Goal: Information Seeking & Learning: Learn about a topic

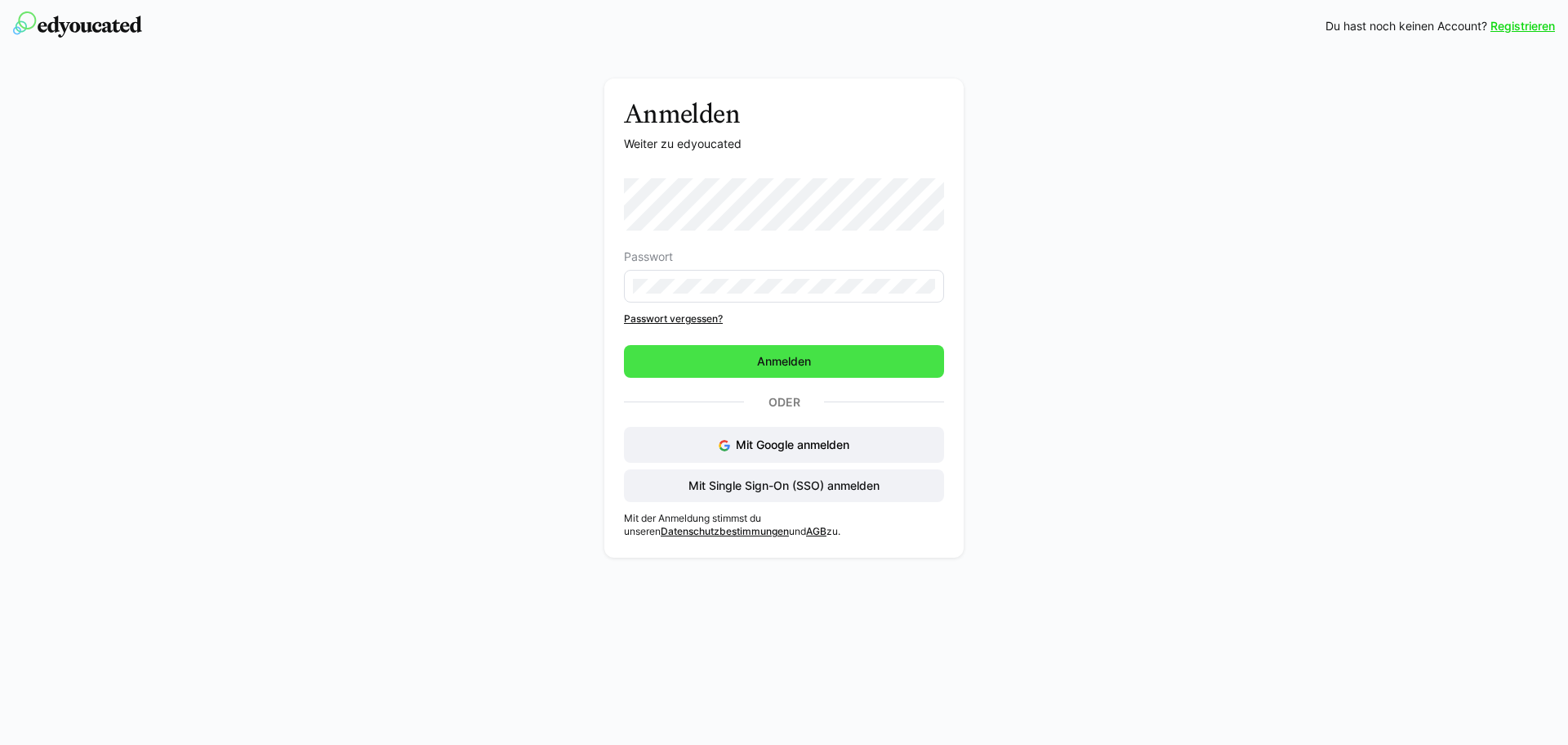
click at [796, 360] on span "Anmelden" at bounding box center [784, 361] width 59 height 16
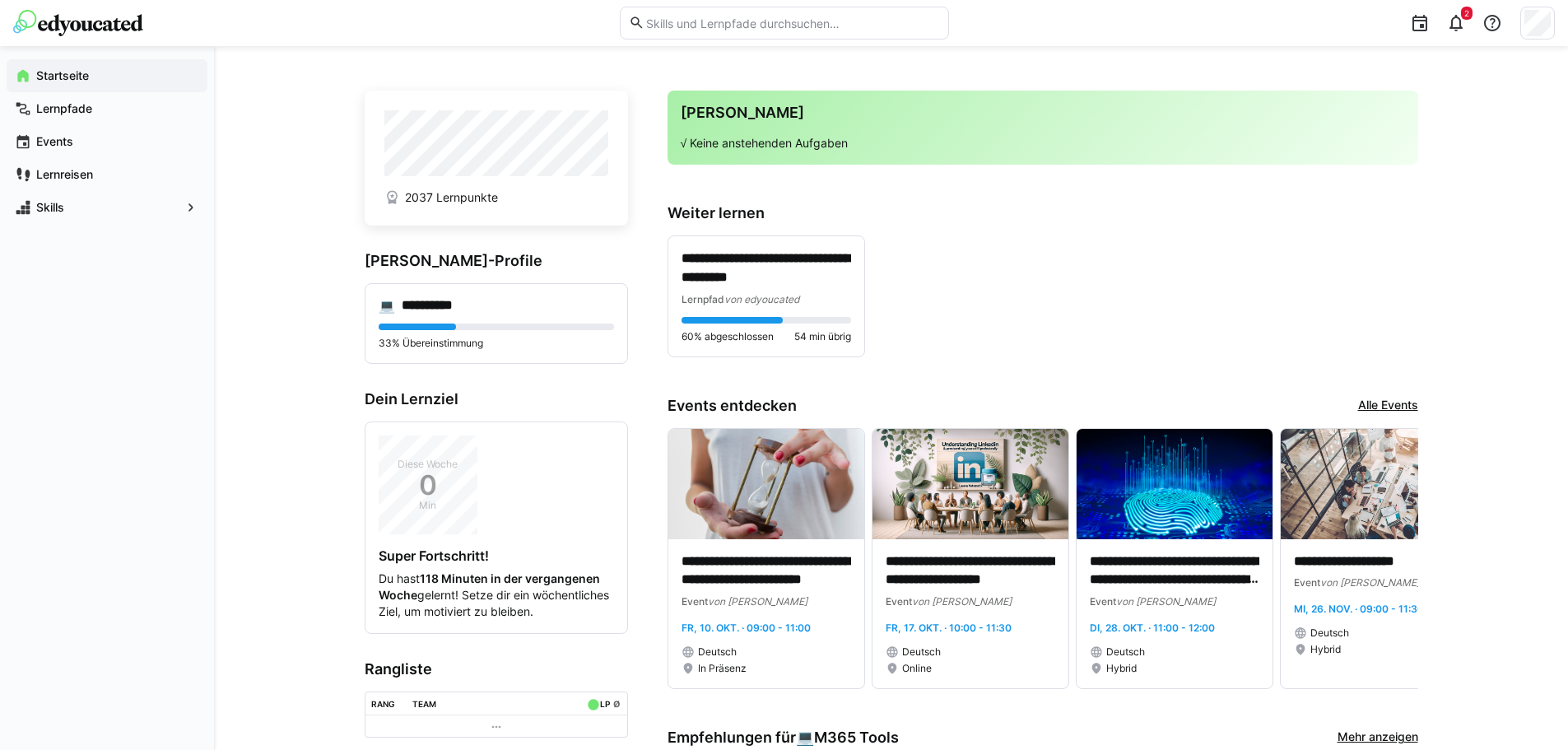
click at [746, 257] on p "**********" at bounding box center [766, 268] width 170 height 38
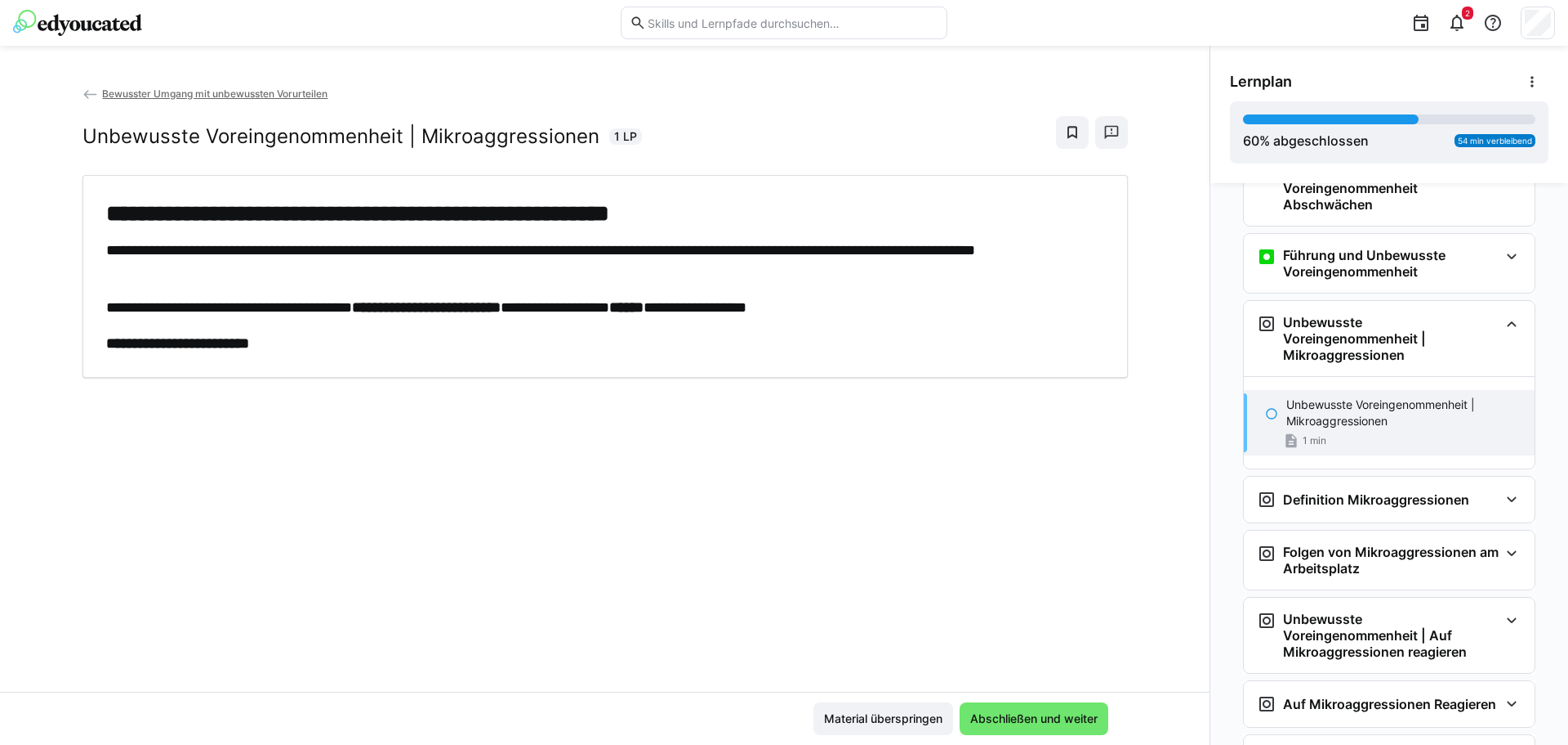
scroll to position [689, 0]
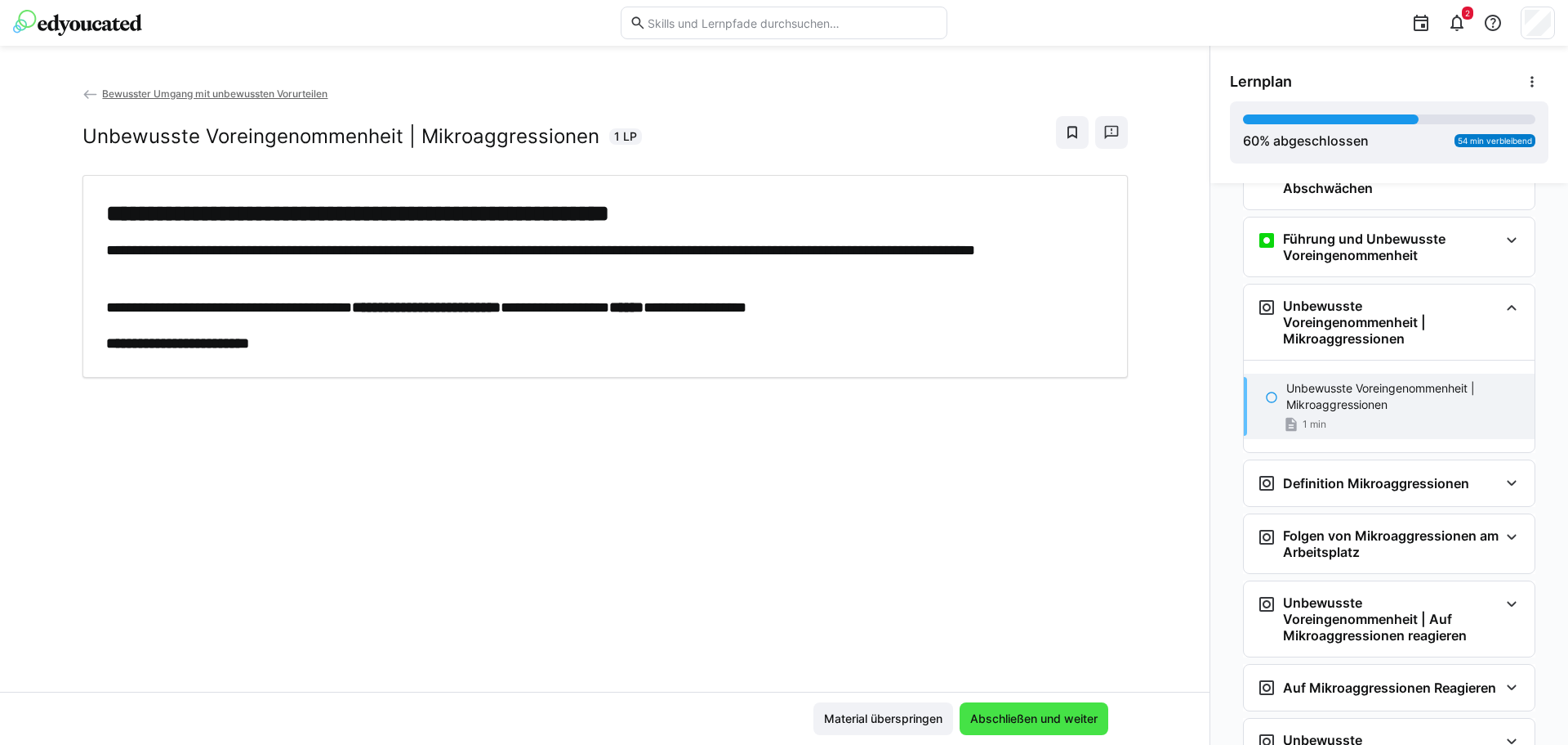
click at [1052, 704] on span "Abschließen und weiter" at bounding box center [1034, 719] width 149 height 33
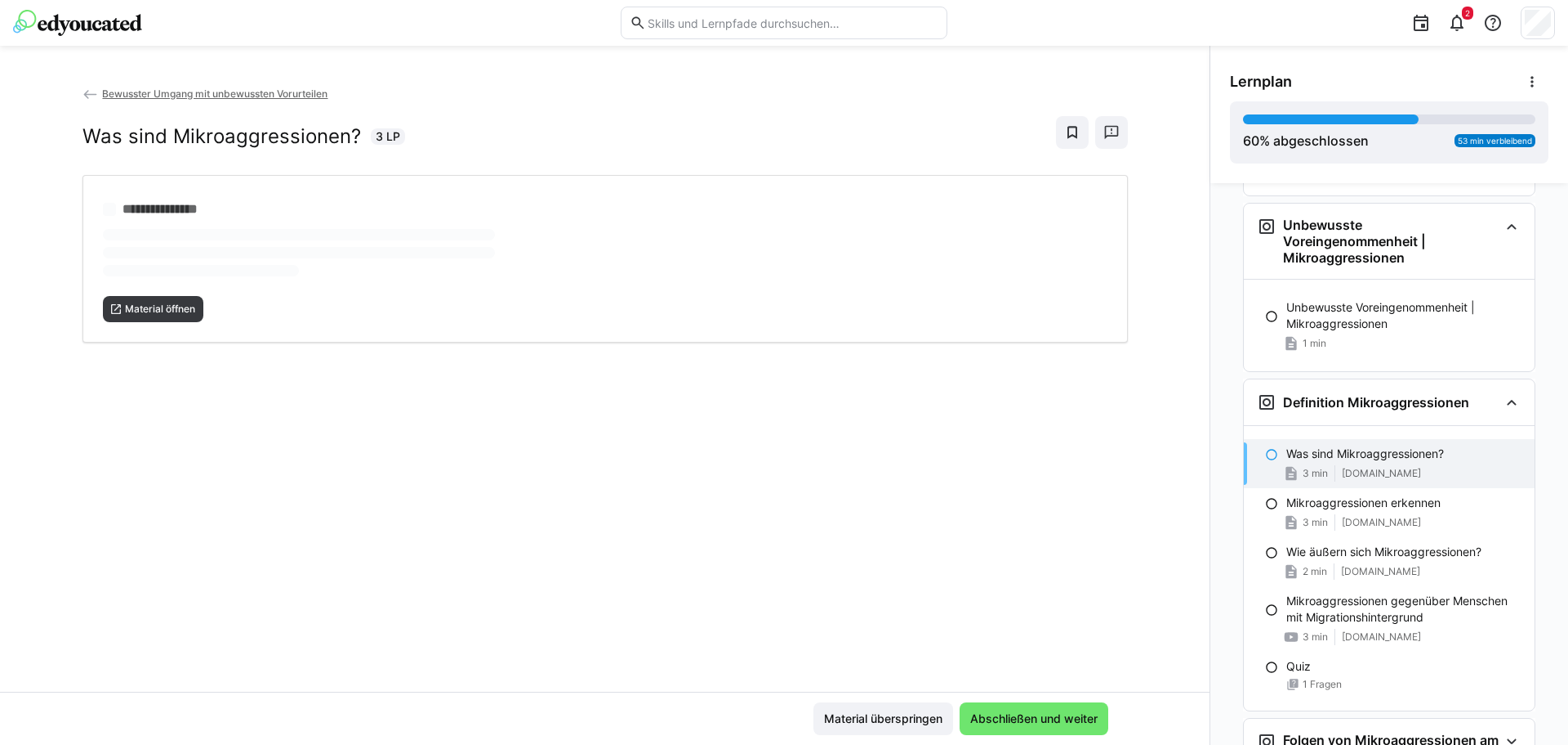
scroll to position [773, 0]
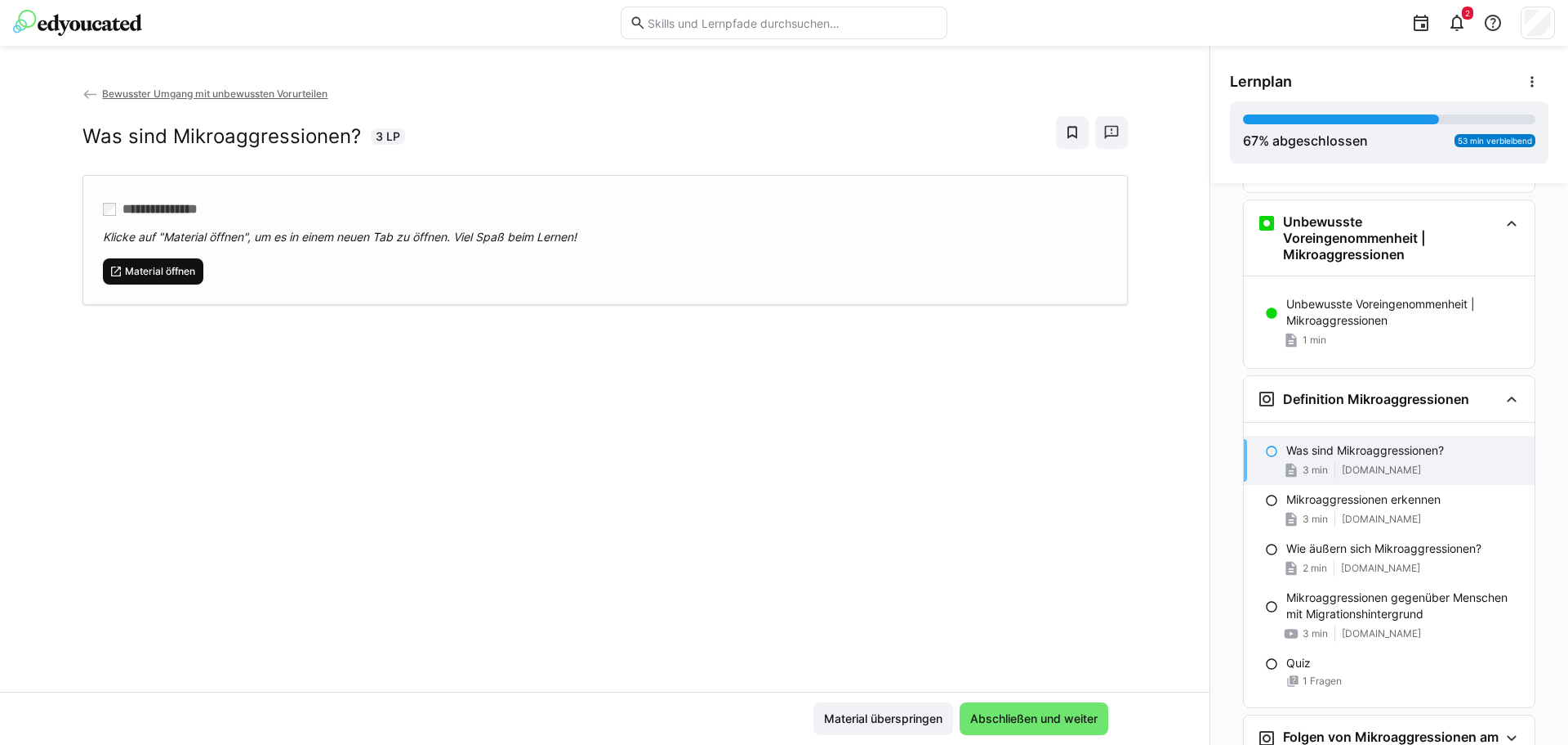
click at [150, 271] on span "Material öffnen" at bounding box center [159, 271] width 73 height 13
click at [1028, 724] on span "Abschließen und weiter" at bounding box center [1034, 719] width 132 height 16
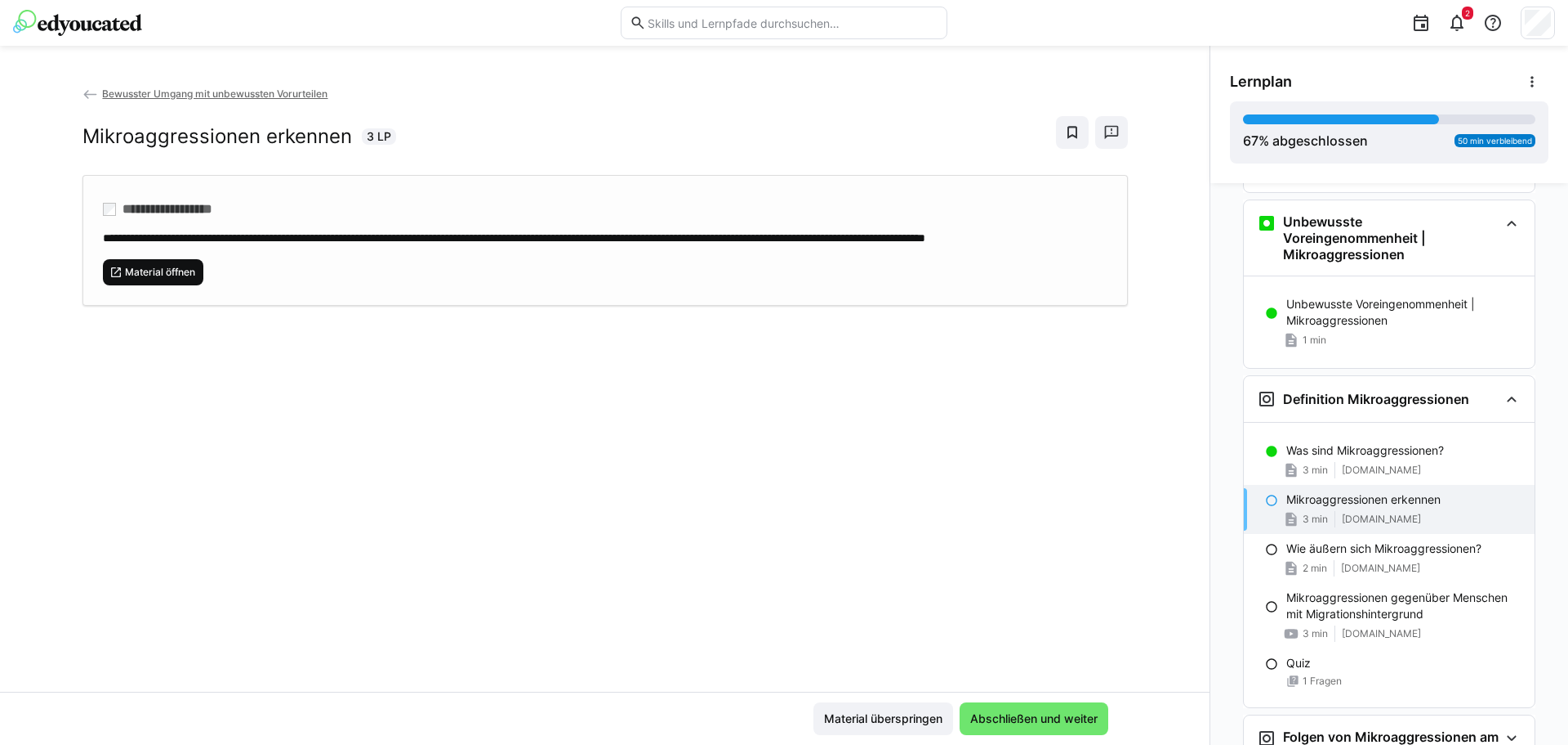
click at [164, 279] on span "Material öffnen" at bounding box center [159, 272] width 73 height 13
click at [1049, 707] on span "Abschließen und weiter" at bounding box center [1034, 719] width 149 height 33
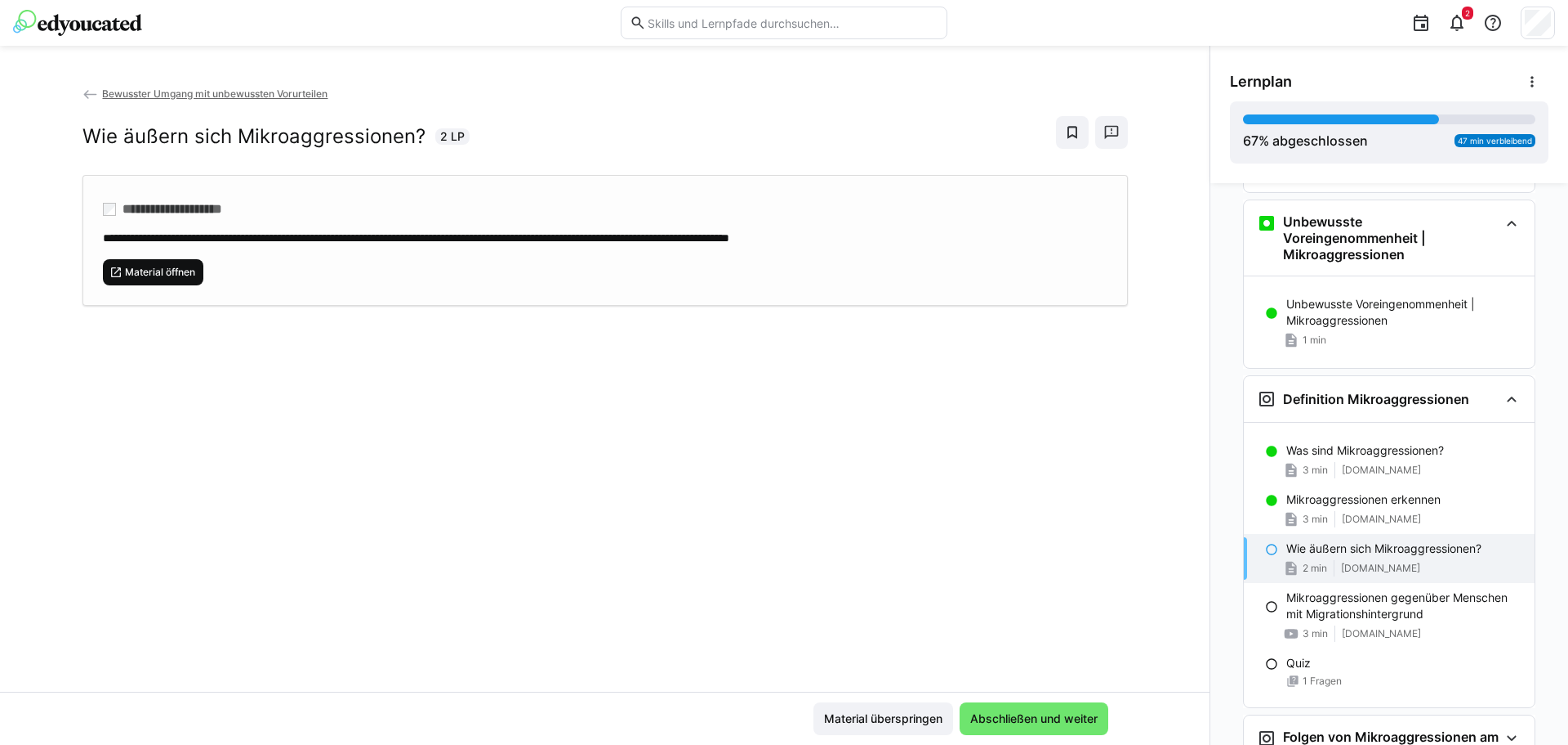
click at [177, 266] on span "Material öffnen" at bounding box center [159, 272] width 73 height 13
click at [1005, 727] on span "Abschließen und weiter" at bounding box center [1034, 719] width 149 height 33
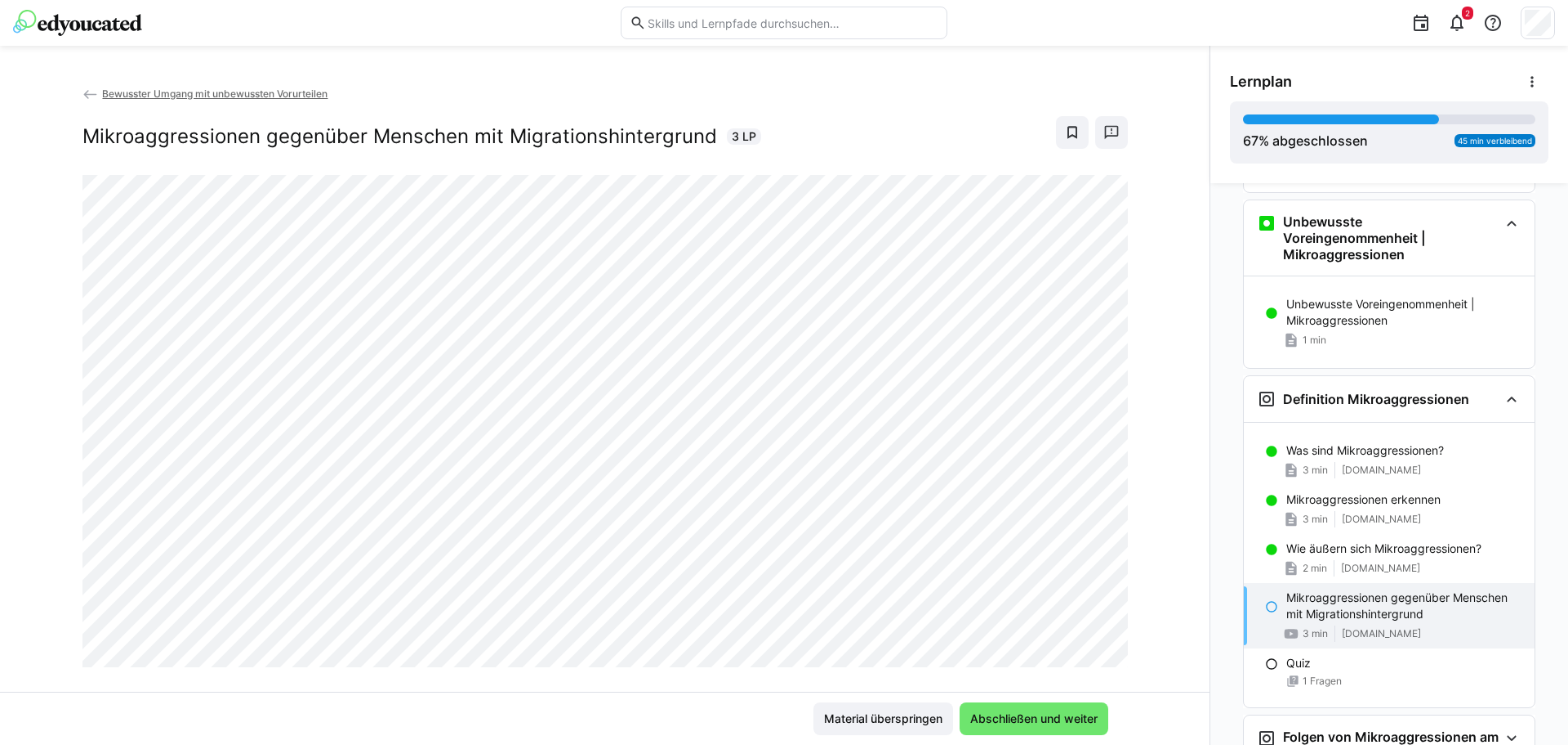
click at [1091, 637] on div at bounding box center [1109, 622] width 39 height 35
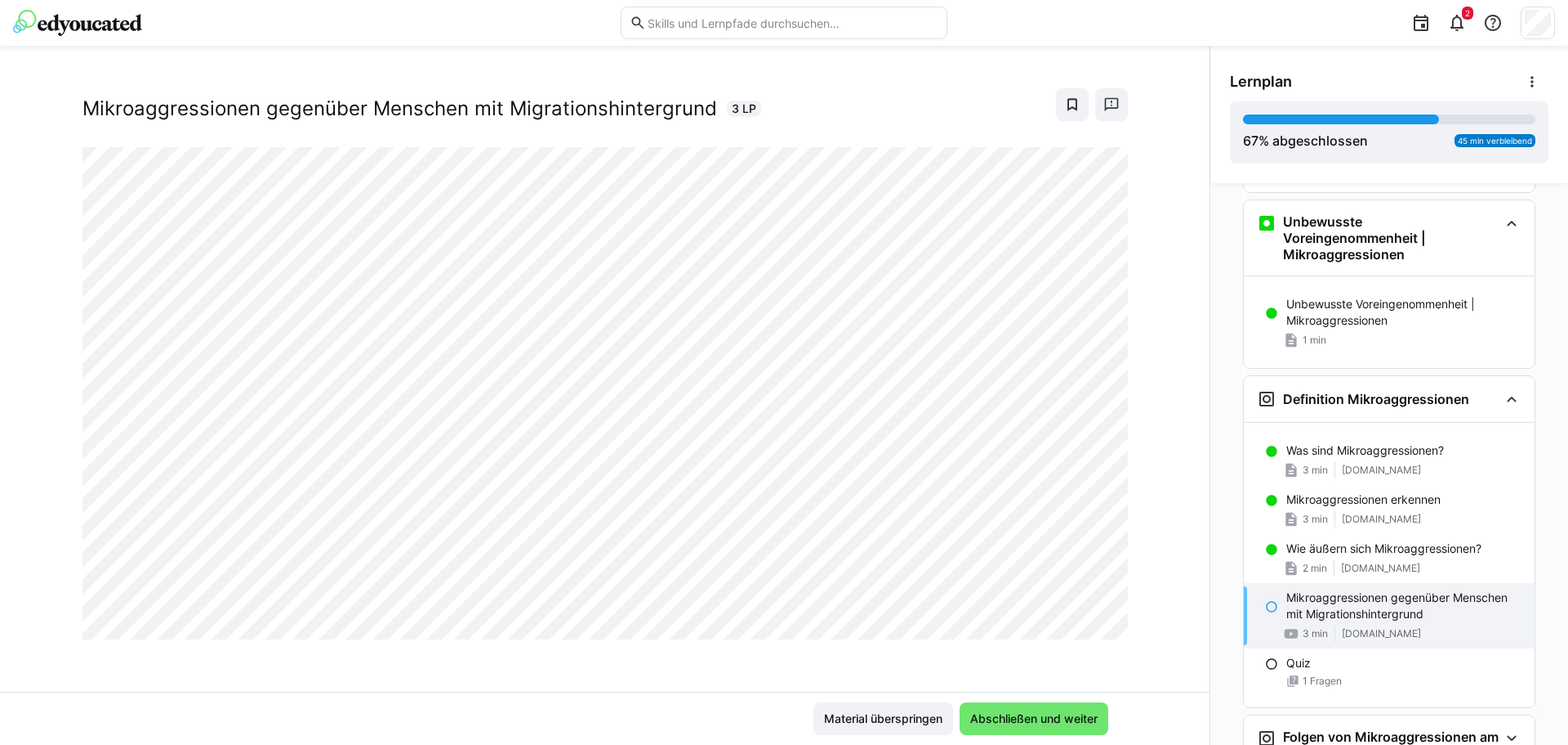
click at [1089, 609] on div at bounding box center [1109, 622] width 39 height 35
click at [1418, 611] on p "Mikroaggressionen gegenüber Menschen mit Migrationshintergrund" at bounding box center [1404, 606] width 235 height 33
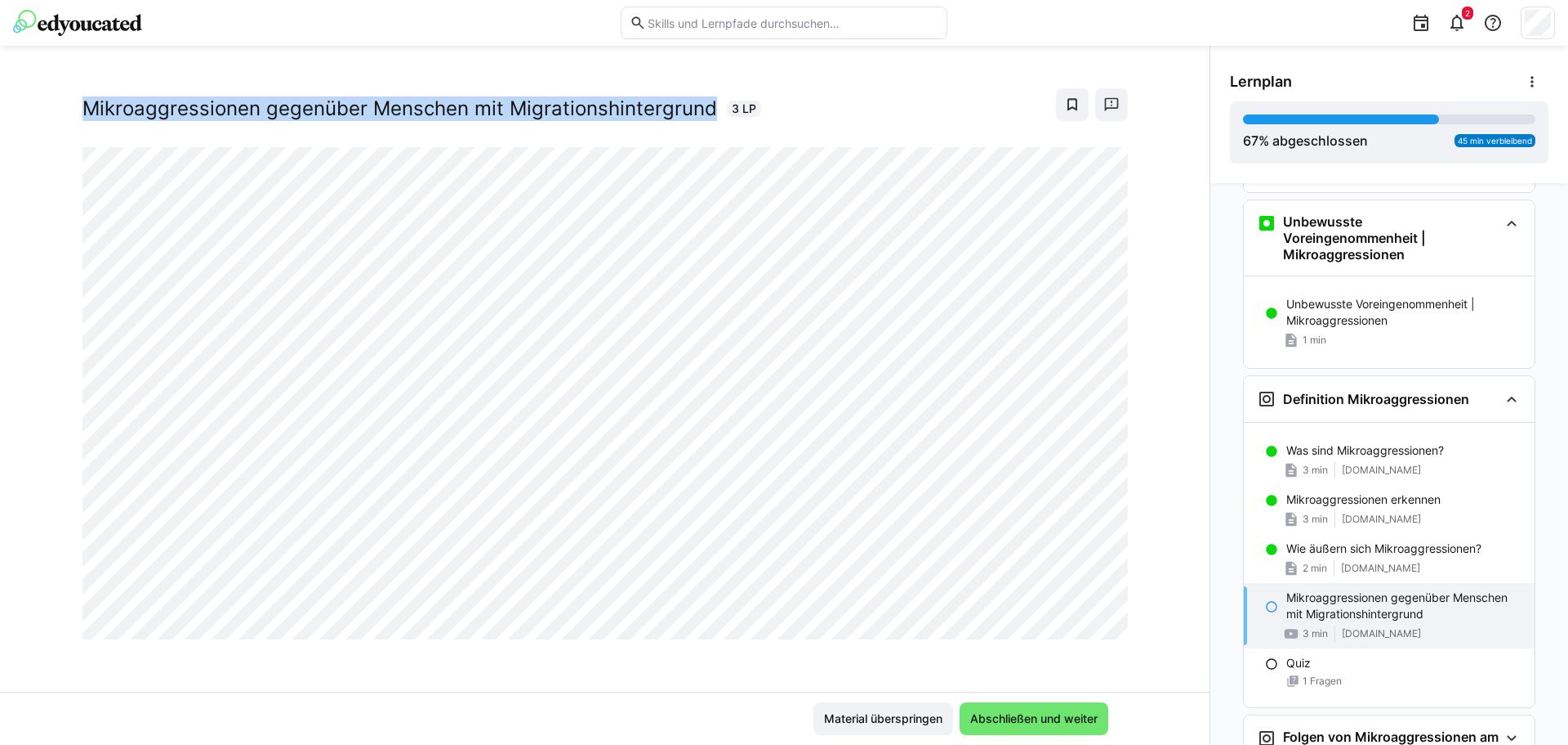
drag, startPoint x: 73, startPoint y: 114, endPoint x: 703, endPoint y: 106, distance: 630.1
click at [703, 106] on div "Mikroaggressionen gegenüber Menschen mit Migrationshintergrund 3 LP" at bounding box center [422, 109] width 679 height 25
copy h2 "Mikroaggressionen gegenüber Menschen mit Migrationshintergrund"
click at [891, 728] on span "Material überspringen" at bounding box center [883, 719] width 140 height 33
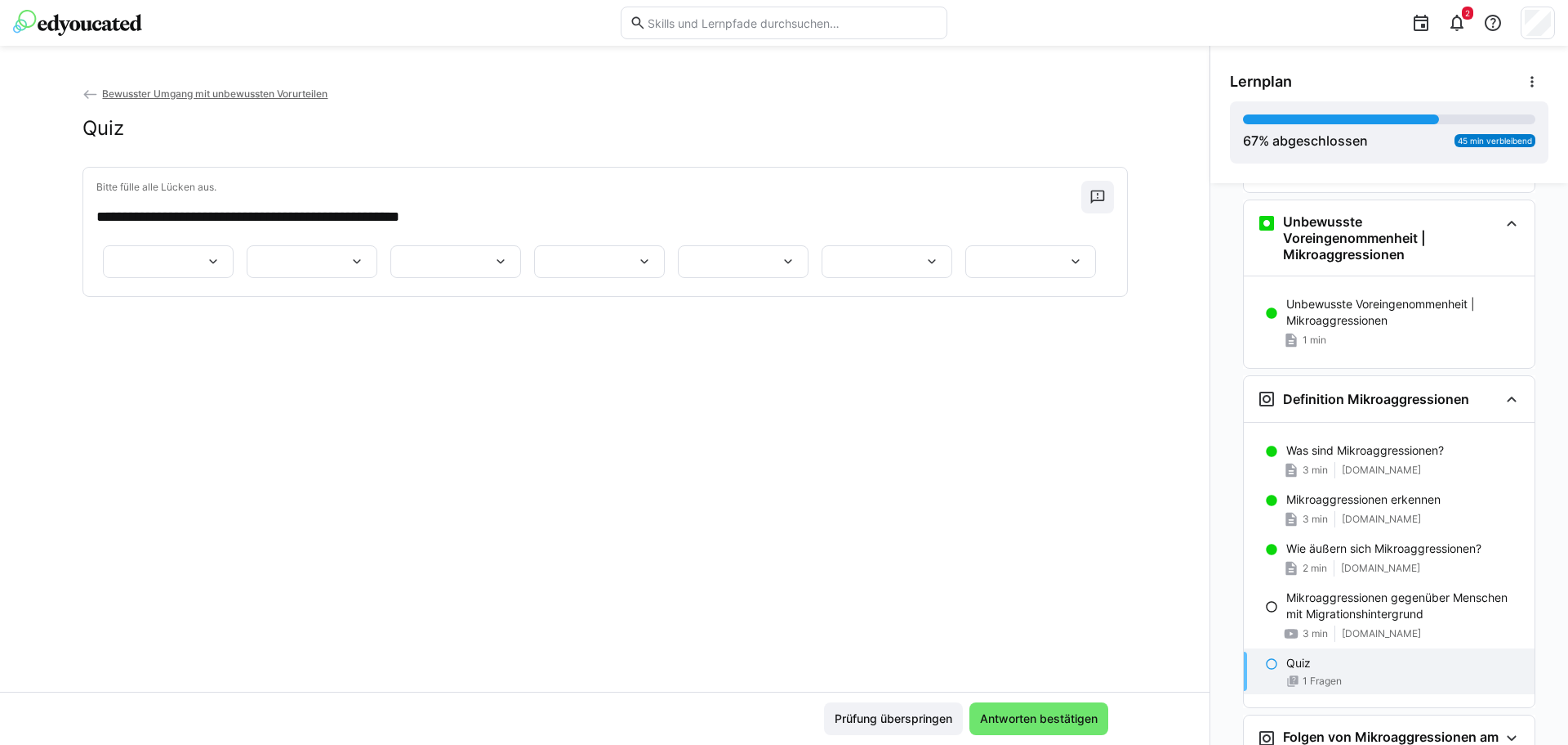
click at [221, 263] on eds-icon at bounding box center [213, 261] width 16 height 16
click at [606, 341] on p "**********" at bounding box center [582, 340] width 89 height 16
click at [365, 270] on eds-icon at bounding box center [357, 261] width 16 height 16
click at [485, 347] on p "**********" at bounding box center [443, 348] width 89 height 16
click at [509, 270] on eds-icon at bounding box center [500, 261] width 16 height 16
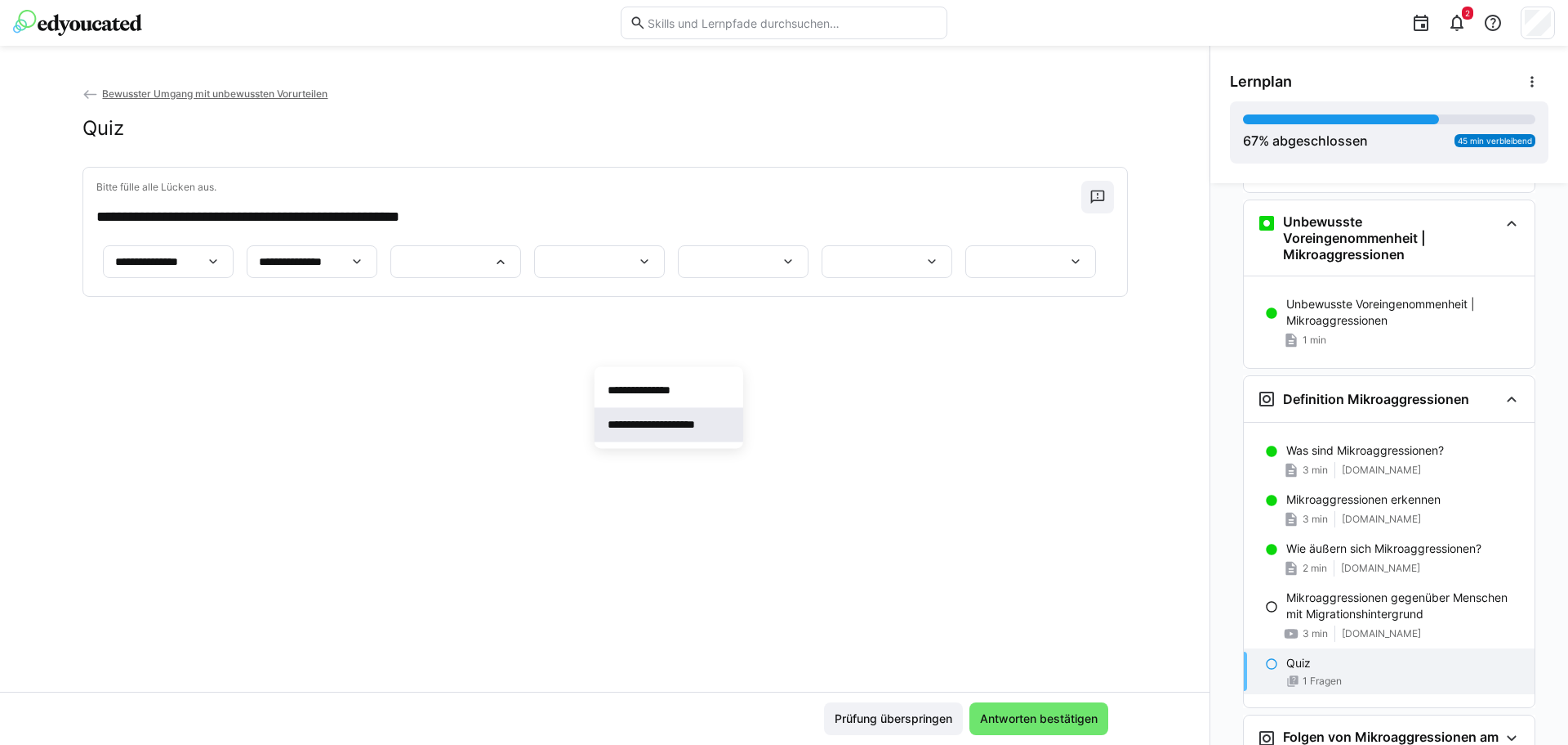
click at [648, 419] on p "**********" at bounding box center [669, 424] width 122 height 16
click at [636, 270] on eds-icon at bounding box center [644, 261] width 16 height 16
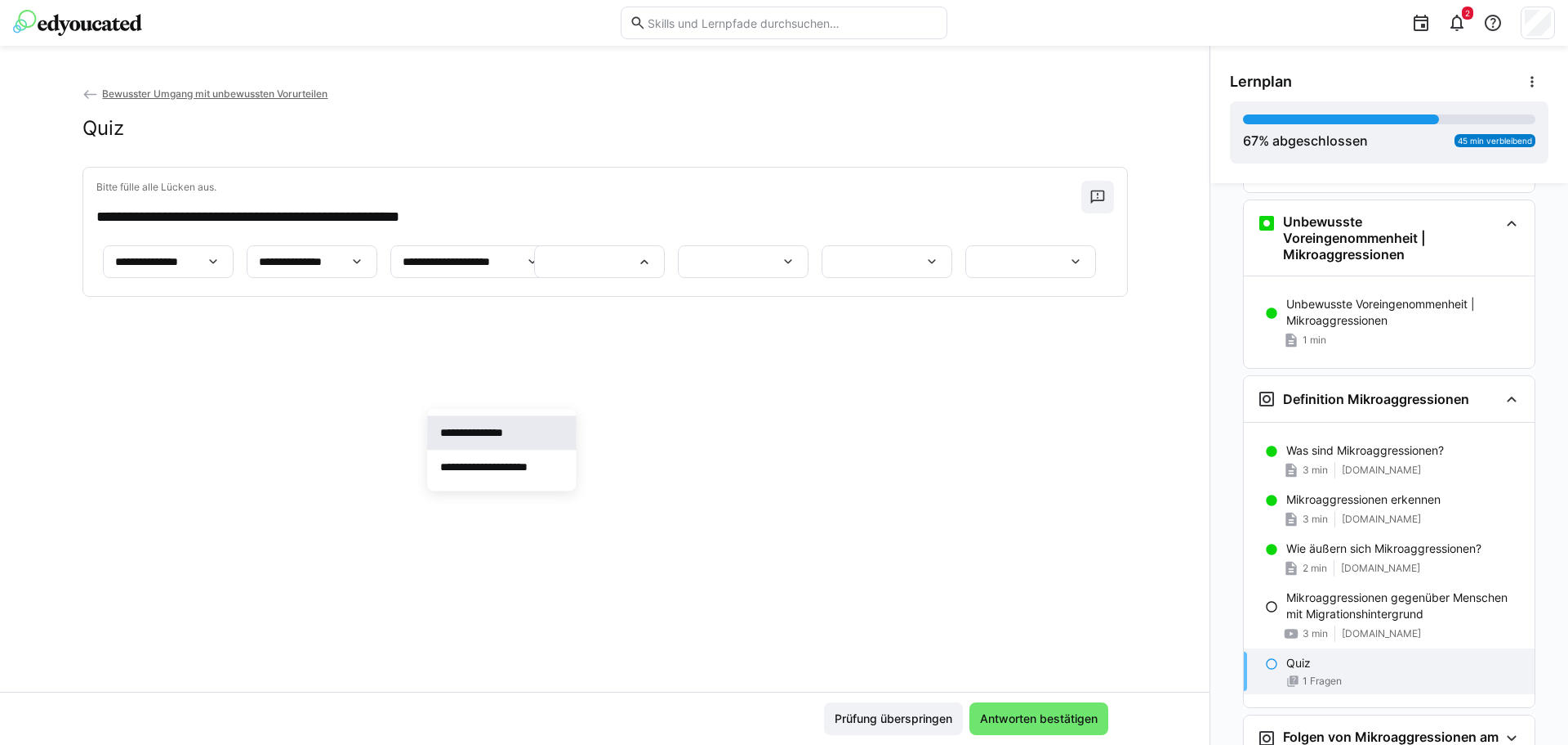
click at [508, 427] on p "**********" at bounding box center [485, 433] width 89 height 16
click at [809, 278] on div at bounding box center [743, 261] width 131 height 33
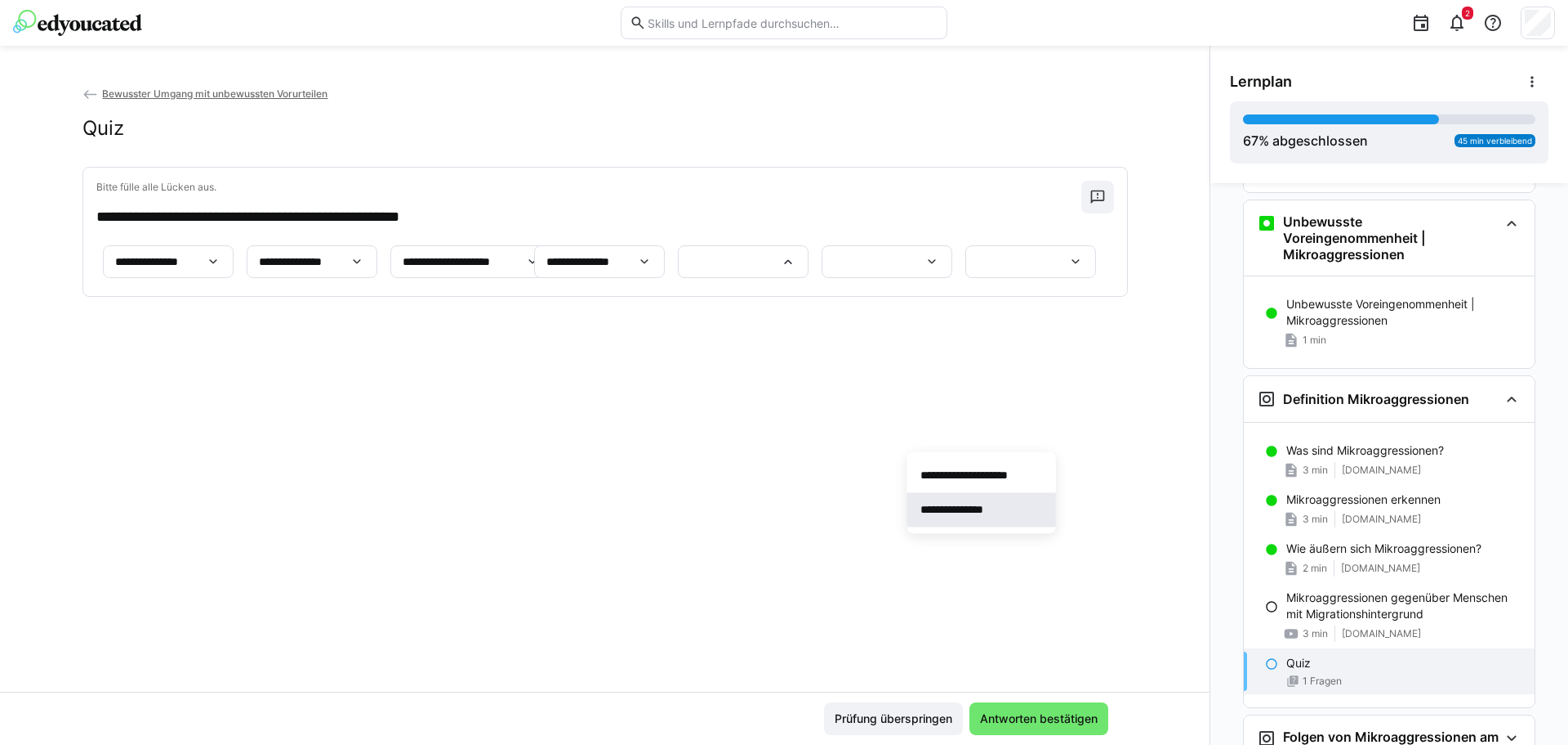
click at [948, 497] on span "**********" at bounding box center [981, 509] width 149 height 35
click at [822, 278] on div at bounding box center [887, 261] width 131 height 33
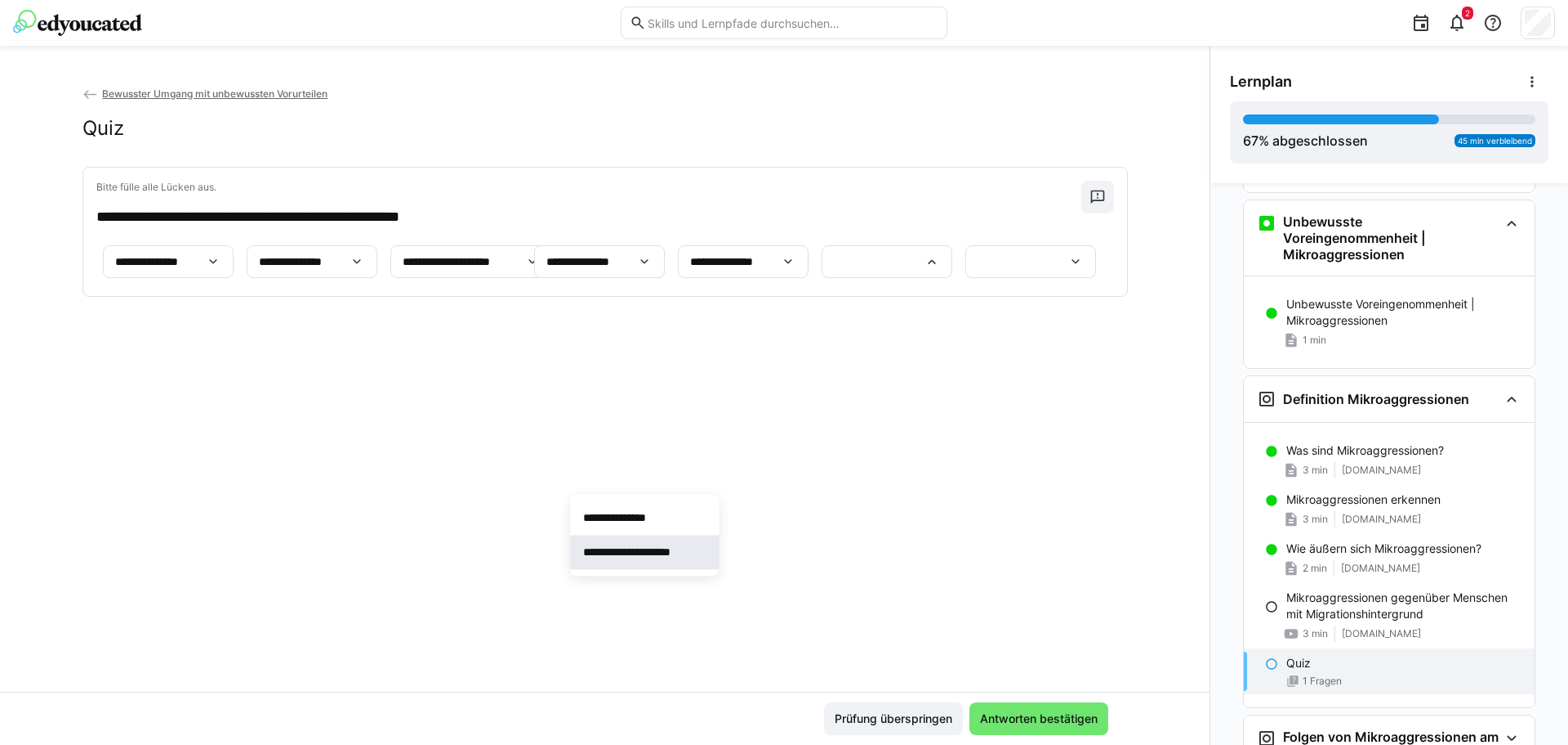
click at [649, 546] on p "**********" at bounding box center [644, 552] width 122 height 16
click at [966, 278] on div at bounding box center [1031, 261] width 131 height 33
click at [660, 565] on p "**********" at bounding box center [658, 560] width 89 height 16
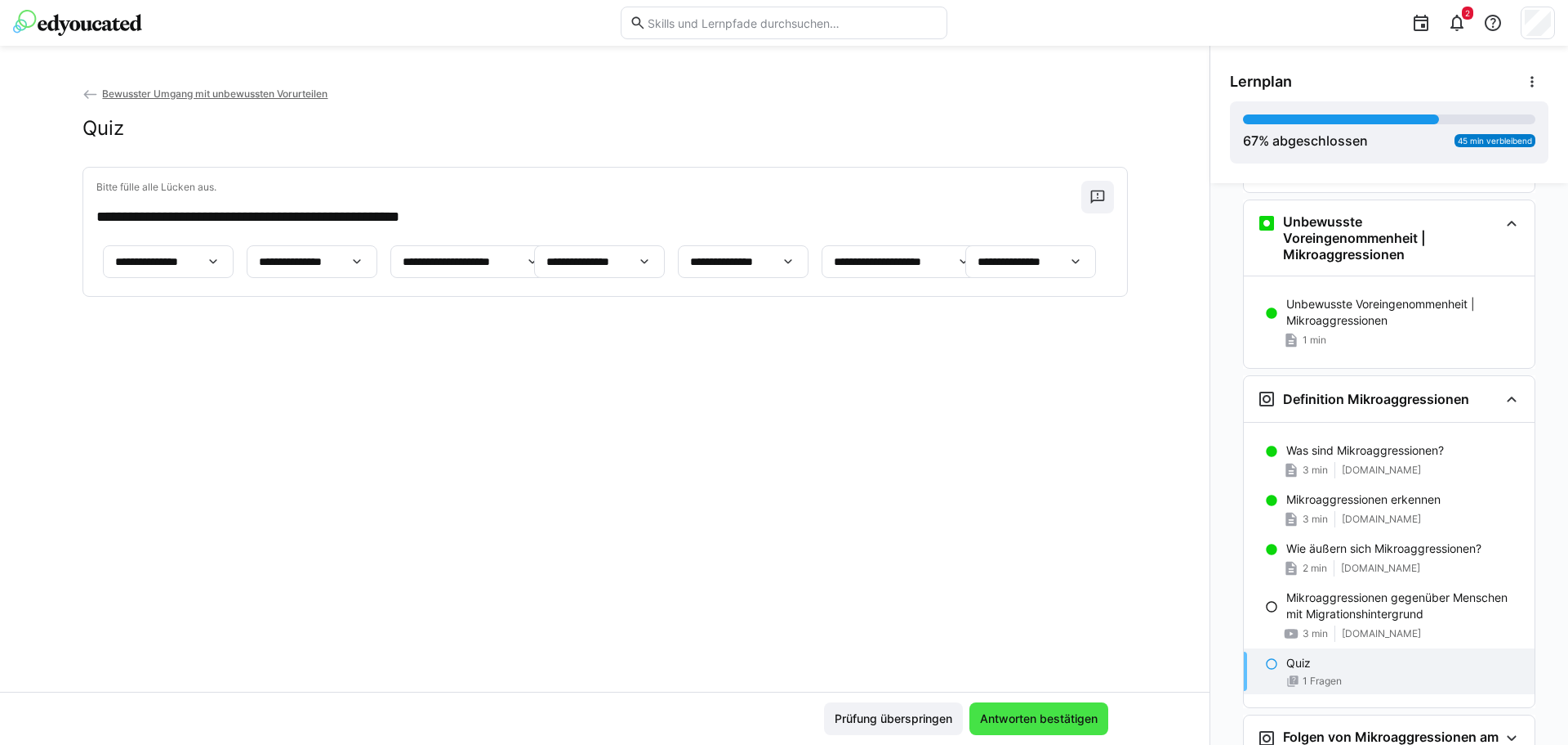
click at [1061, 726] on span "Antworten bestätigen" at bounding box center [1039, 719] width 122 height 16
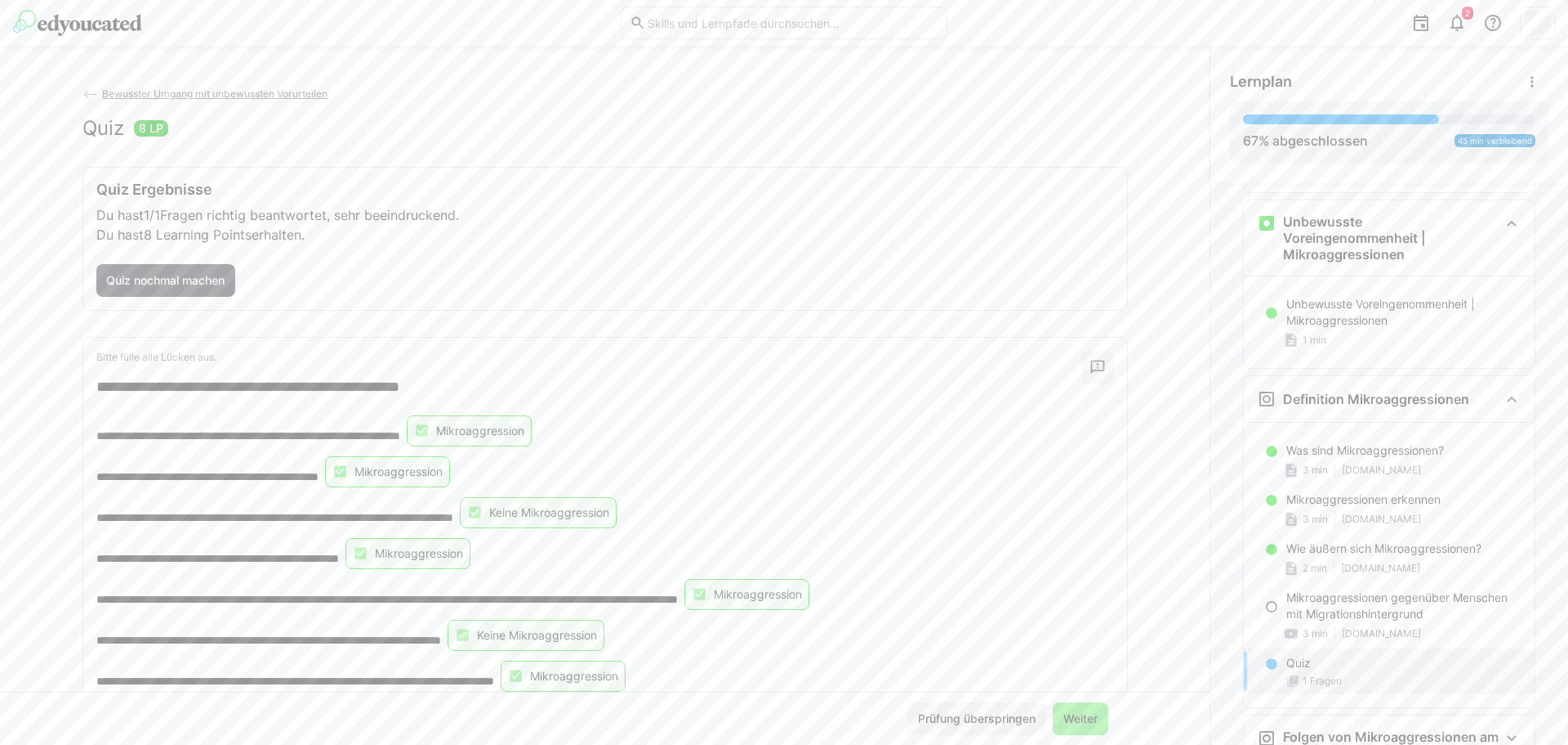
scroll to position [58, 0]
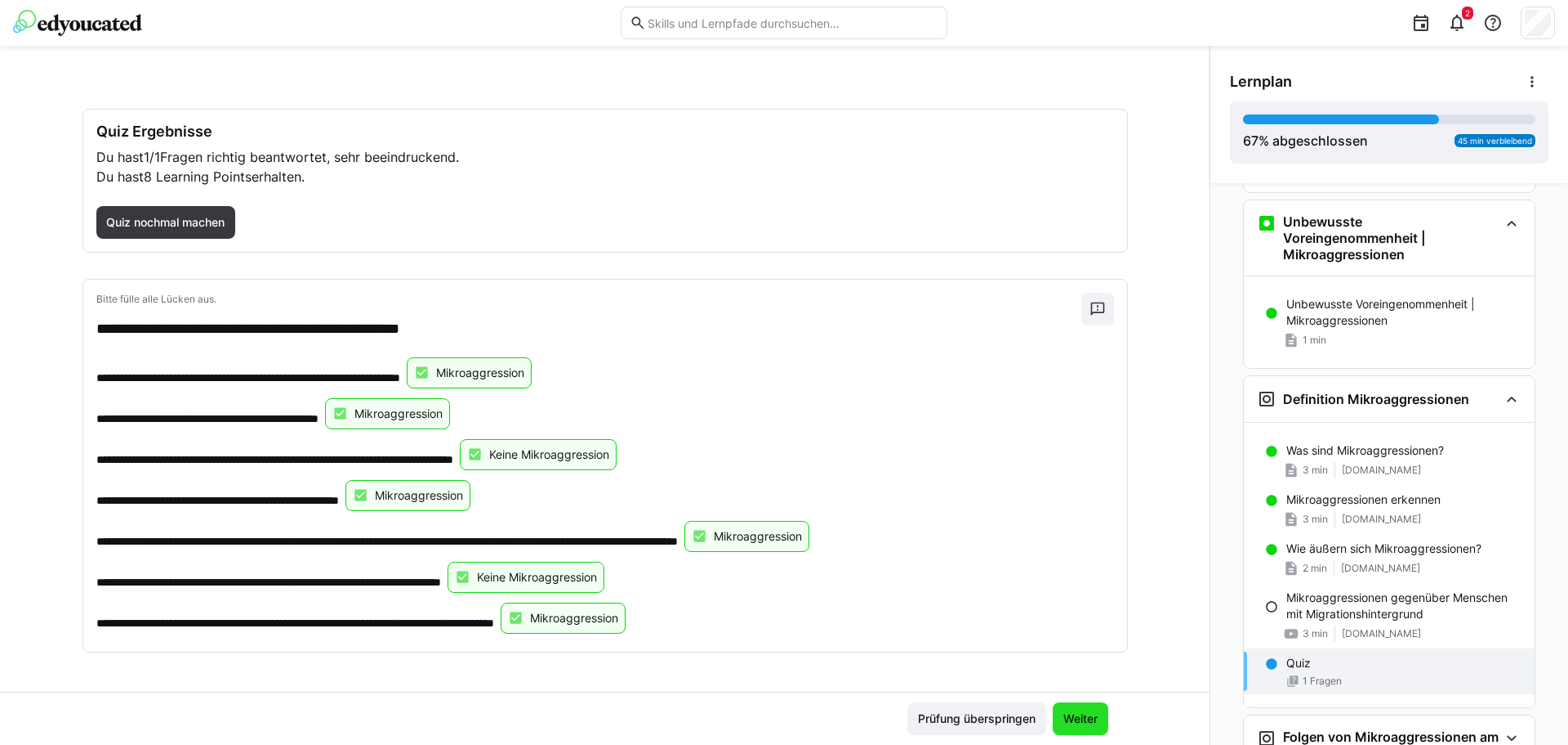
click at [1089, 730] on span "Weiter" at bounding box center [1081, 719] width 56 height 33
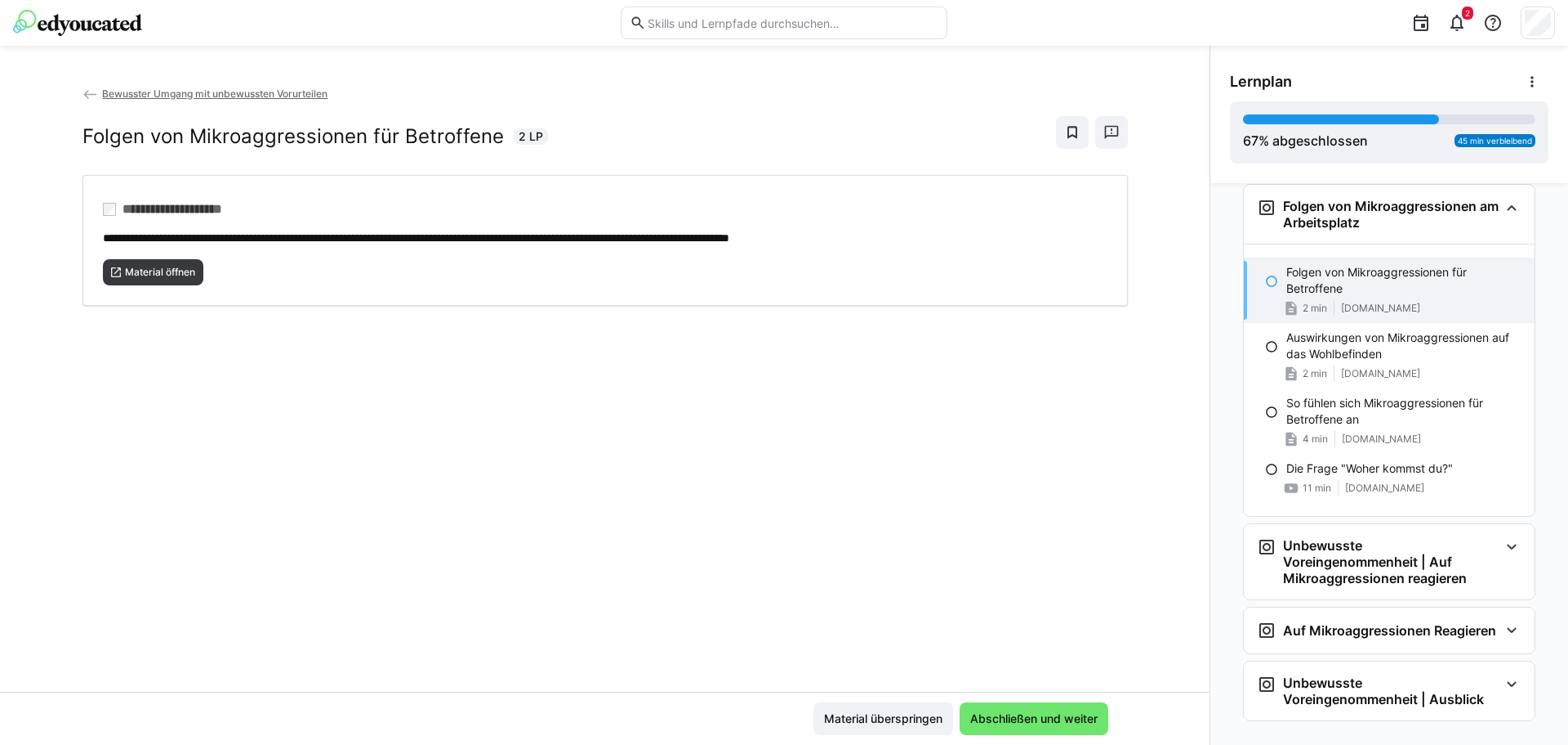
scroll to position [1330, 0]
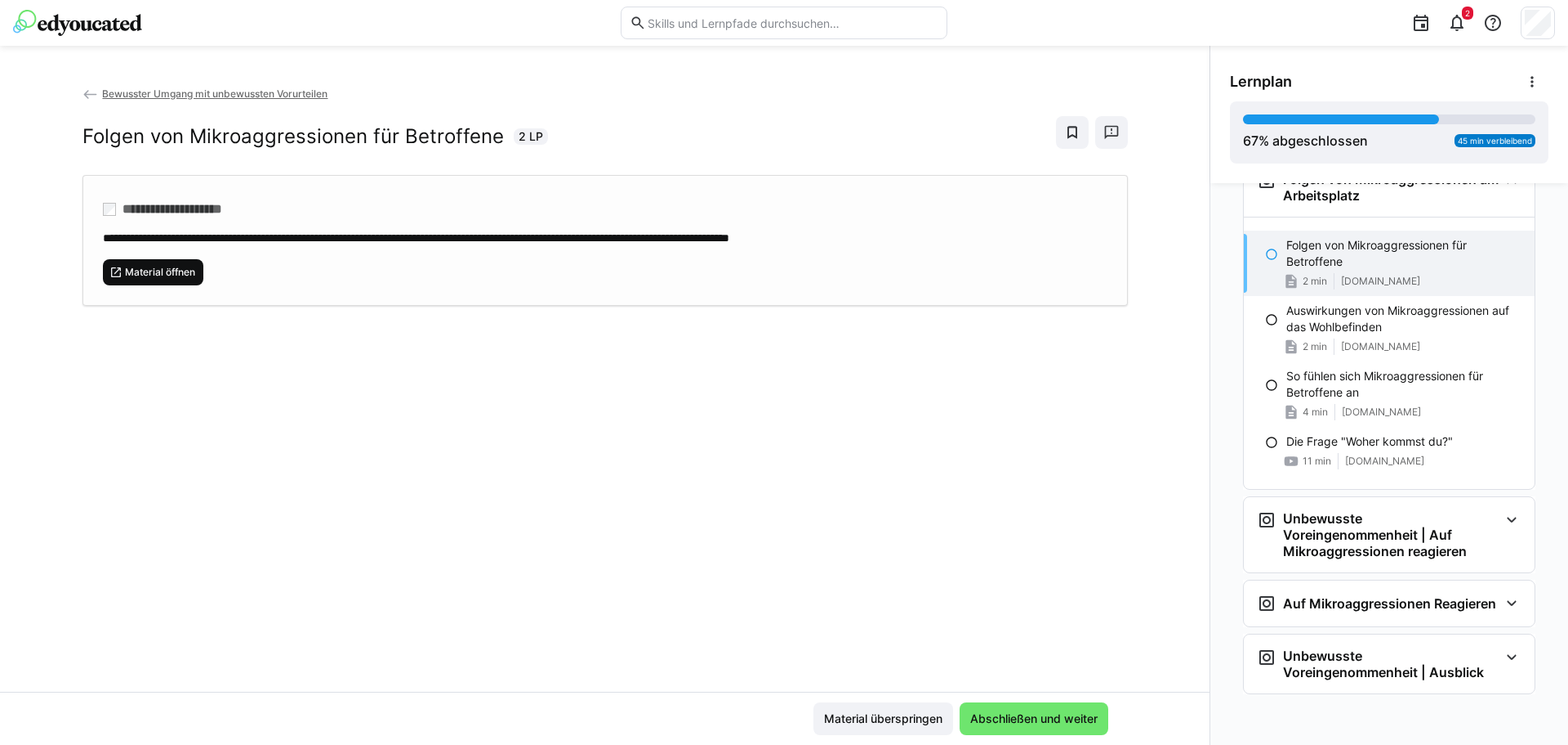
click at [153, 271] on span "Material öffnen" at bounding box center [159, 272] width 73 height 13
click at [1074, 721] on span "Abschließen und weiter" at bounding box center [1034, 719] width 132 height 16
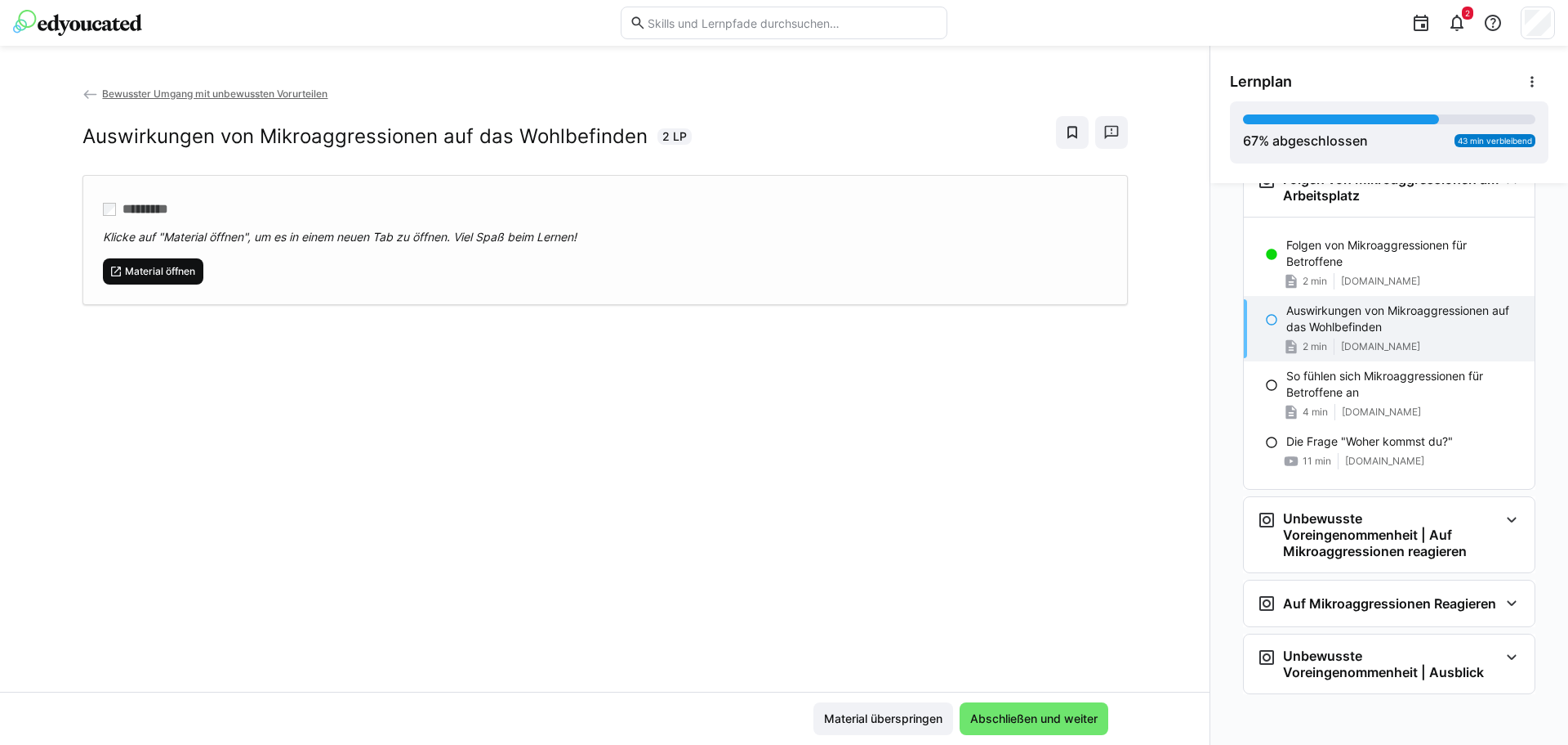
click at [141, 262] on span "Material öffnen" at bounding box center [153, 271] width 101 height 26
click at [1017, 714] on span "Abschließen und weiter" at bounding box center [1034, 719] width 132 height 16
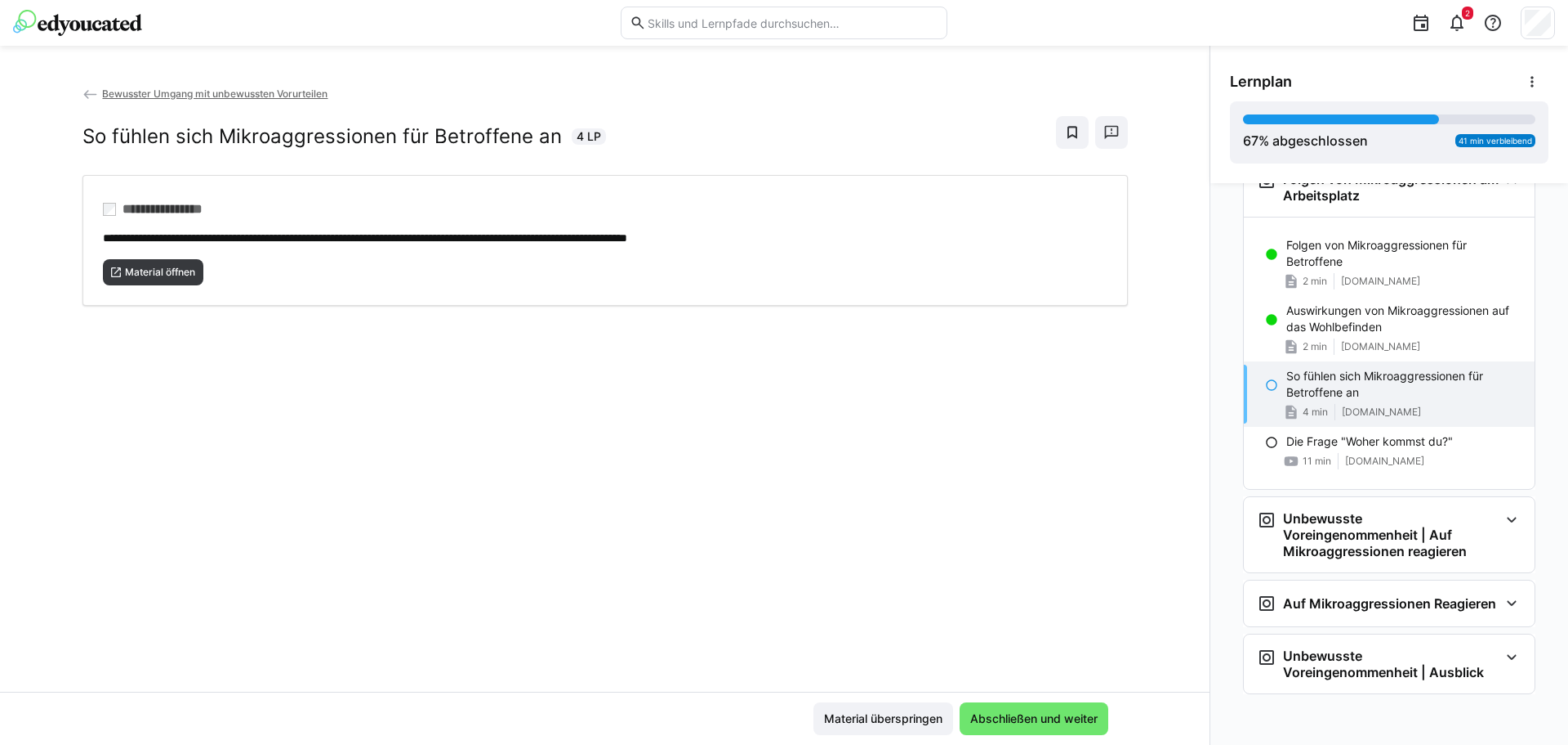
click at [144, 305] on div "**********" at bounding box center [605, 388] width 1210 height 607
click at [158, 269] on span "Material öffnen" at bounding box center [159, 272] width 73 height 13
click at [1057, 730] on span "Abschließen und weiter" at bounding box center [1034, 719] width 149 height 33
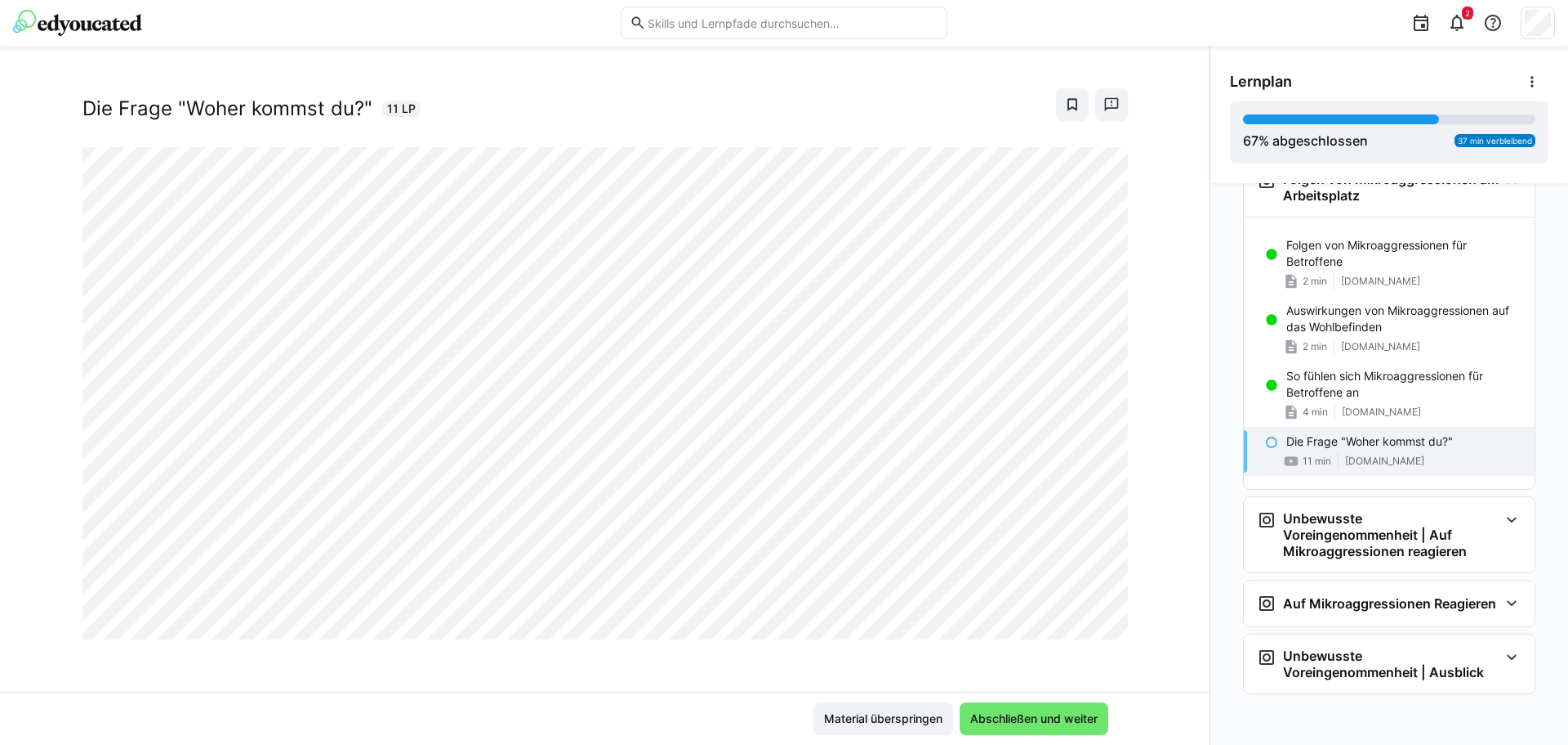
scroll to position [0, 0]
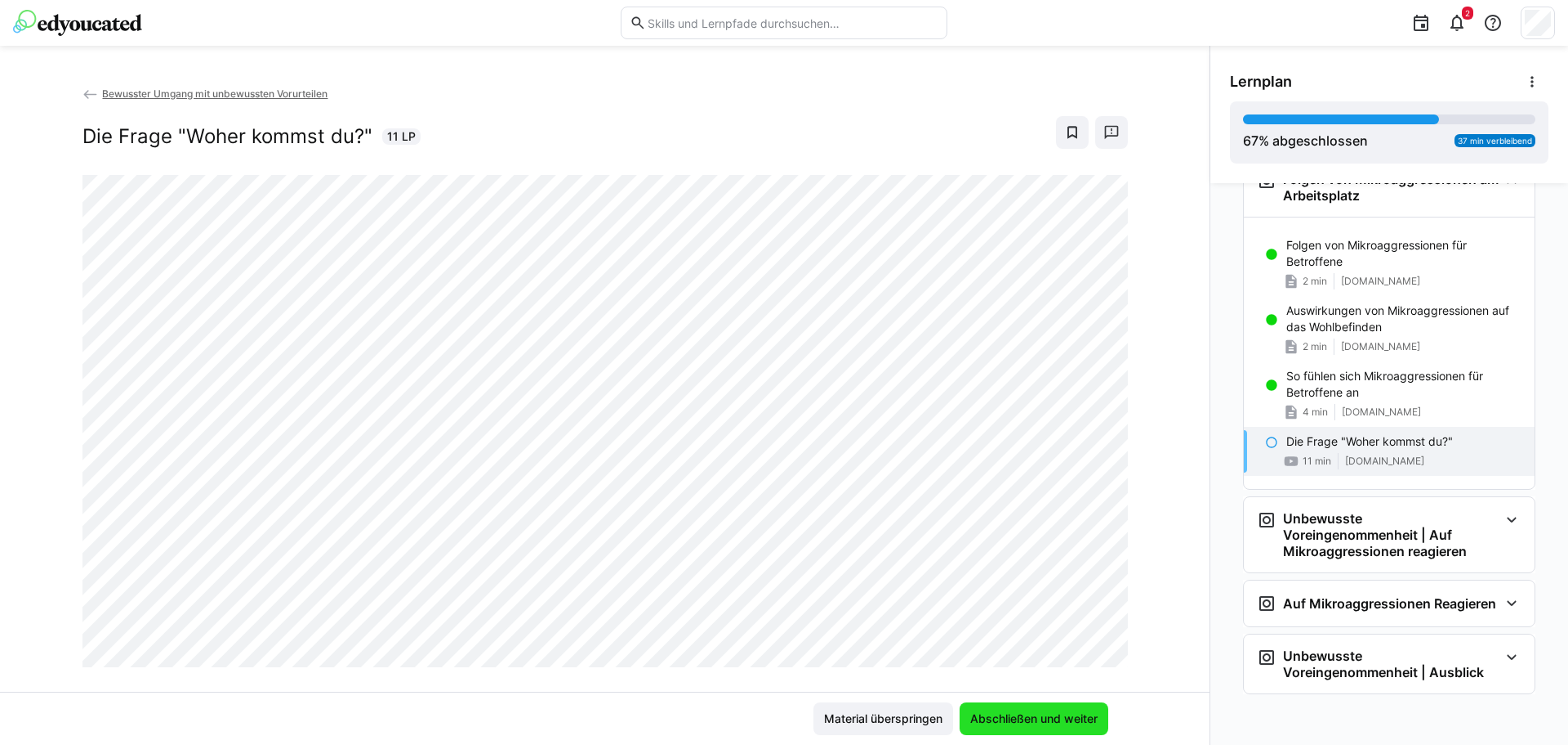
click at [980, 706] on span "Abschließen und weiter" at bounding box center [1034, 719] width 149 height 33
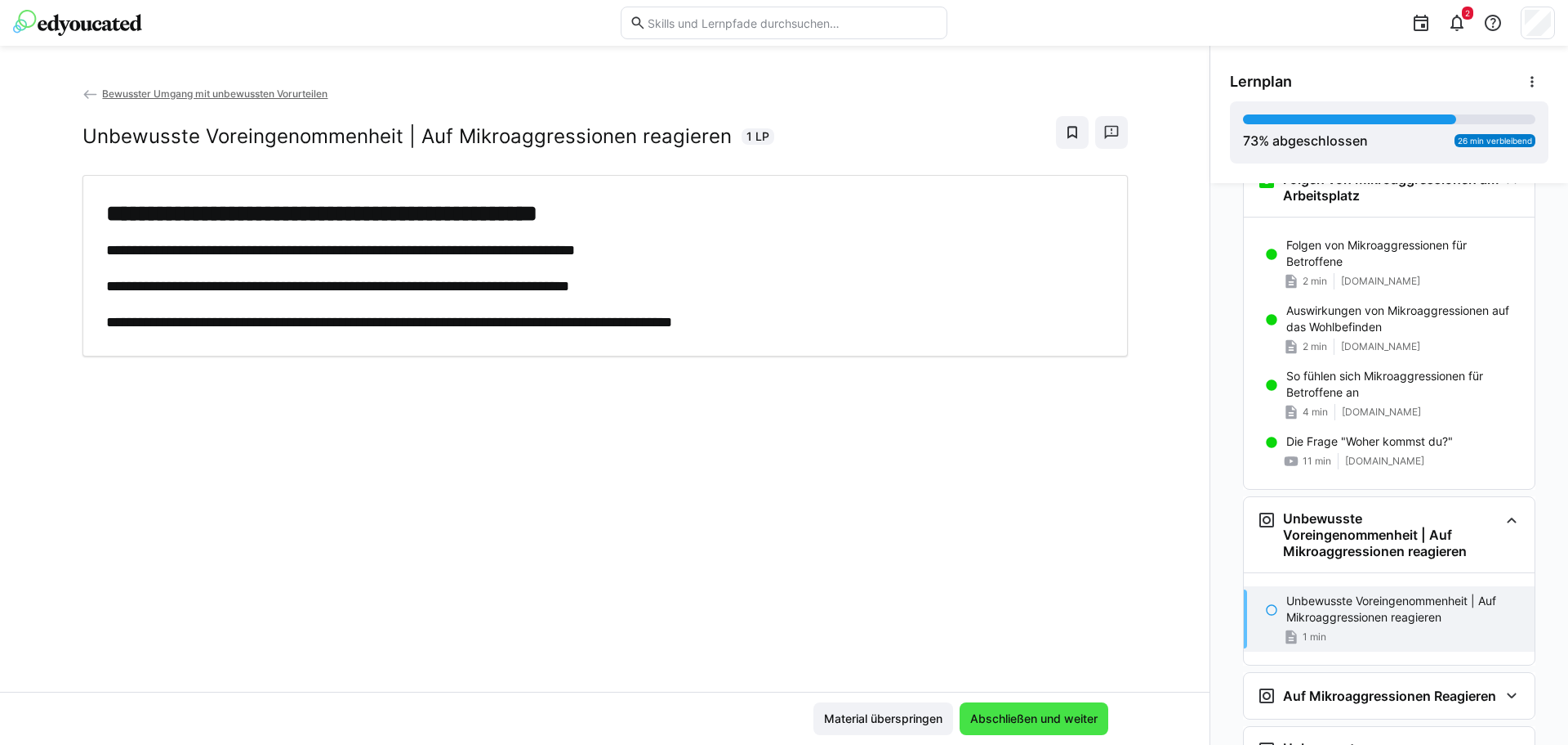
click at [1026, 722] on span "Abschließen und weiter" at bounding box center [1034, 719] width 132 height 16
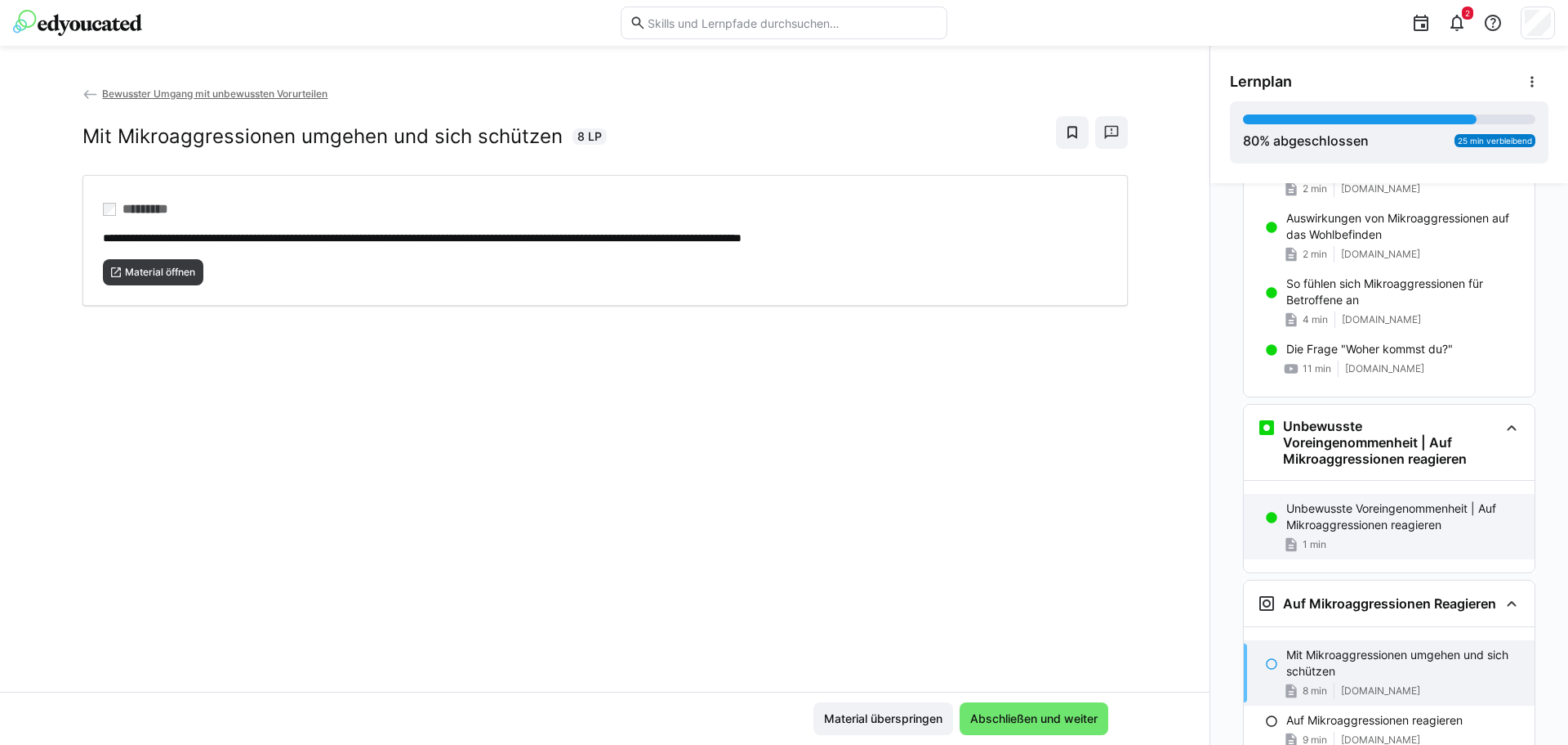
scroll to position [1505, 0]
